Goal: Obtain resource: Download file/media

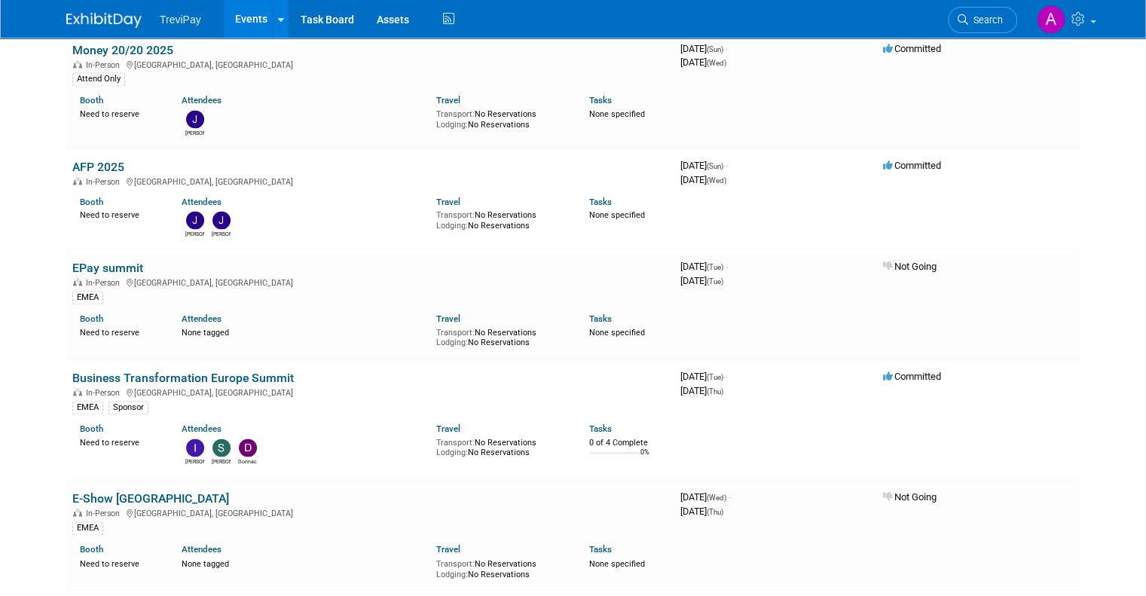
scroll to position [2336, 0]
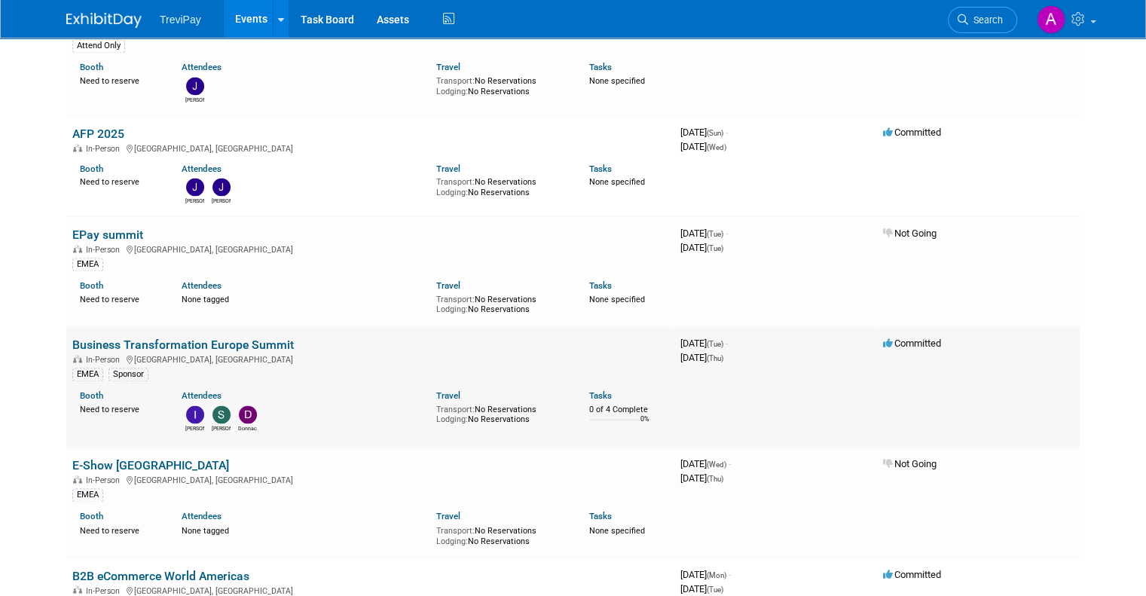
click at [246, 338] on link "Business Transformation Europe Summit" at bounding box center [183, 345] width 222 height 14
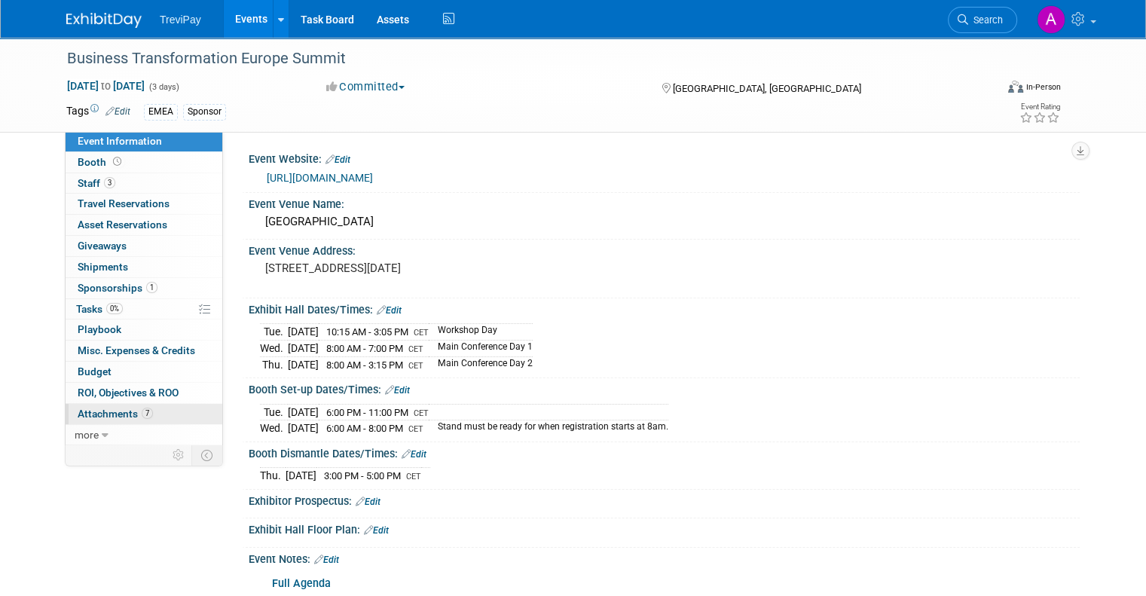
click at [105, 416] on span "Attachments 7" at bounding box center [115, 414] width 75 height 12
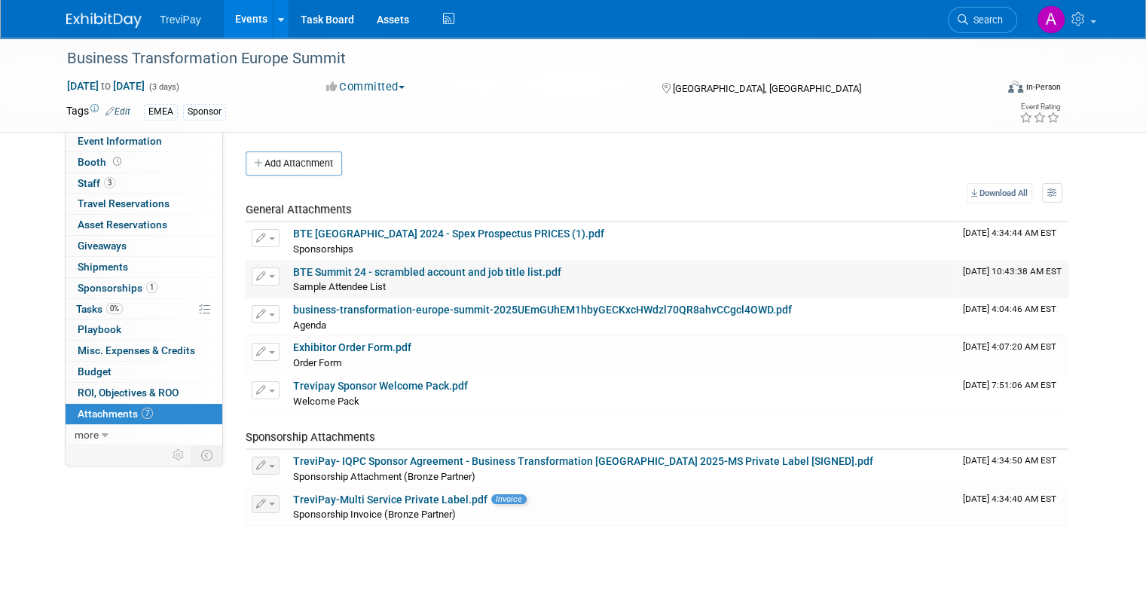
click at [461, 270] on link "BTE Summit 24 - scrambled account and job title list.pdf" at bounding box center [427, 272] width 268 height 12
click at [425, 234] on link "BTE [GEOGRAPHIC_DATA] 2024 - Spex Prospectus PRICES (1).pdf" at bounding box center [448, 234] width 311 height 12
click at [127, 144] on span "Event Information" at bounding box center [120, 141] width 84 height 12
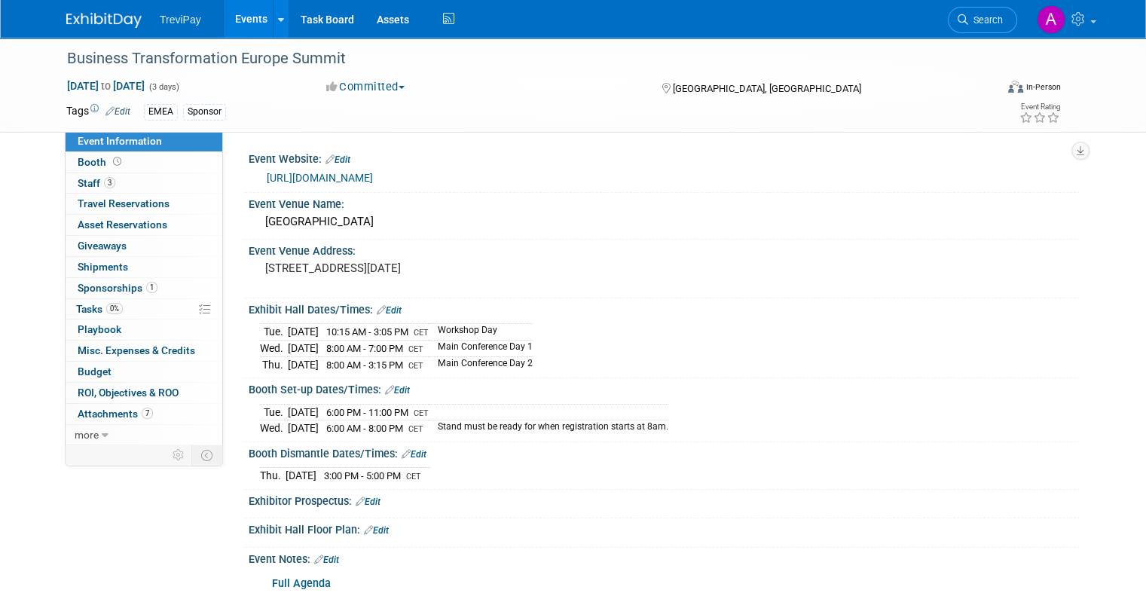
click at [373, 176] on link "[URL][DOMAIN_NAME]" at bounding box center [320, 178] width 106 height 12
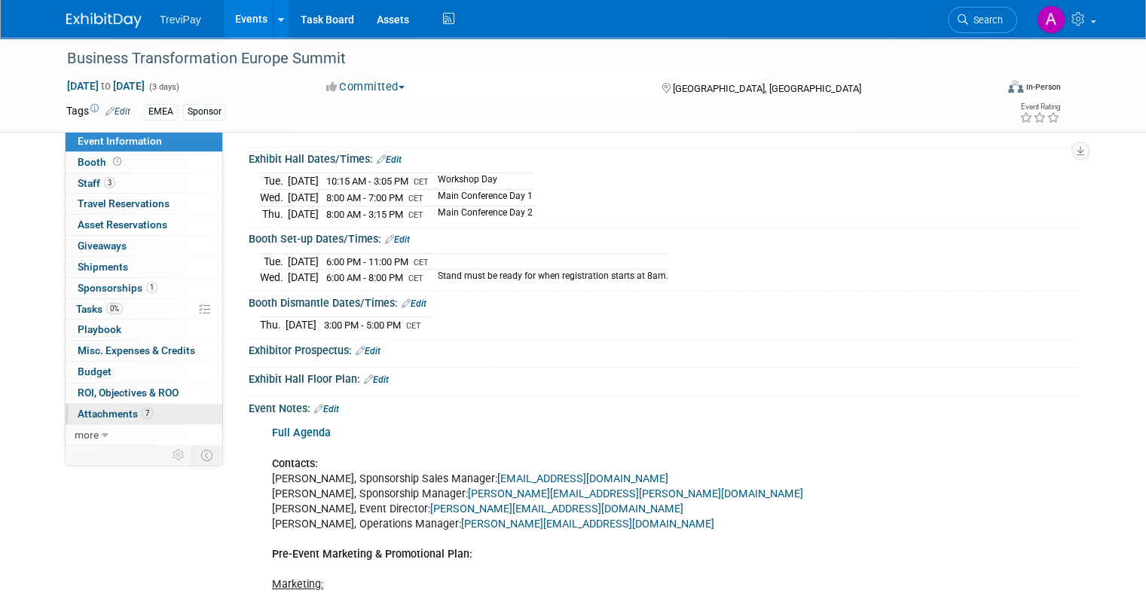
click at [98, 417] on span "Attachments 7" at bounding box center [115, 414] width 75 height 12
